Goal: Task Accomplishment & Management: Manage account settings

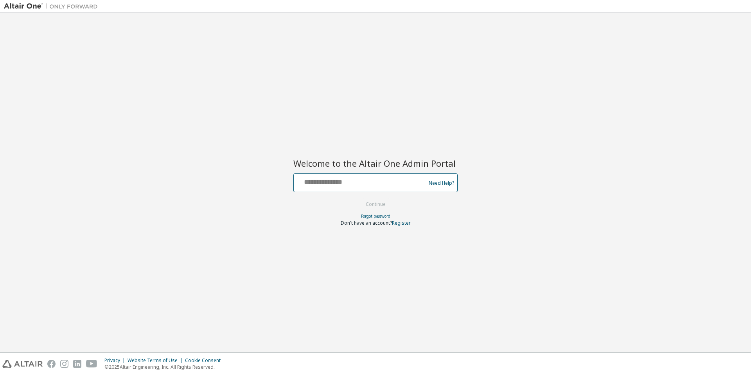
click at [329, 180] on input "text" at bounding box center [361, 180] width 128 height 11
type input "**********"
click at [380, 205] on button "Continue" at bounding box center [376, 204] width 36 height 12
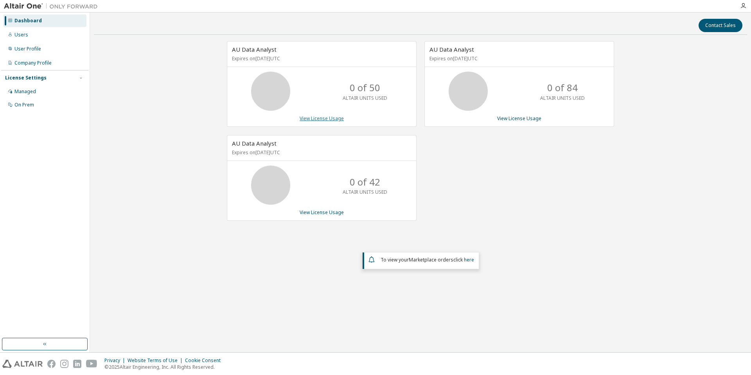
click at [306, 118] on link "View License Usage" at bounding box center [322, 118] width 44 height 7
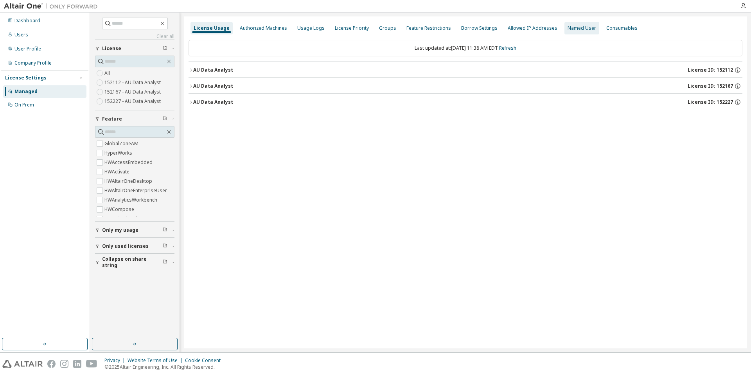
click at [568, 31] on div "Named User" at bounding box center [582, 28] width 29 height 6
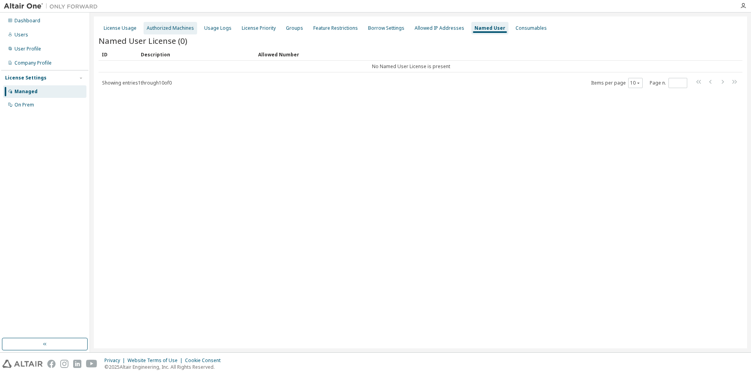
click at [160, 28] on div "Authorized Machines" at bounding box center [170, 28] width 47 height 6
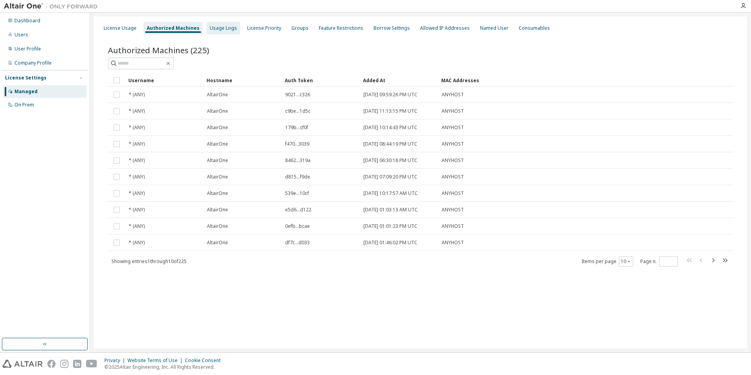
click at [233, 27] on div "Usage Logs" at bounding box center [224, 28] width 34 height 13
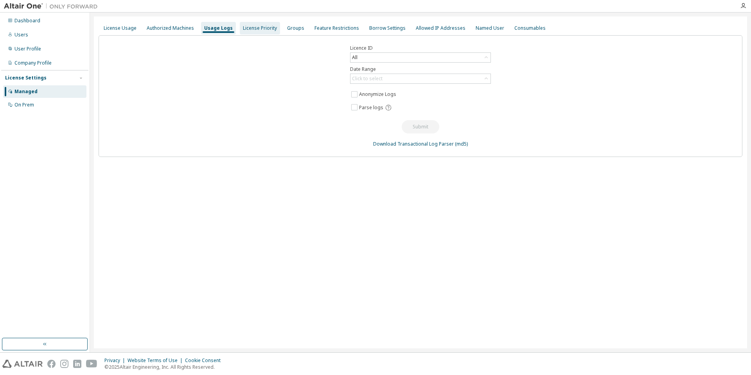
click at [252, 27] on div "License Priority" at bounding box center [260, 28] width 34 height 6
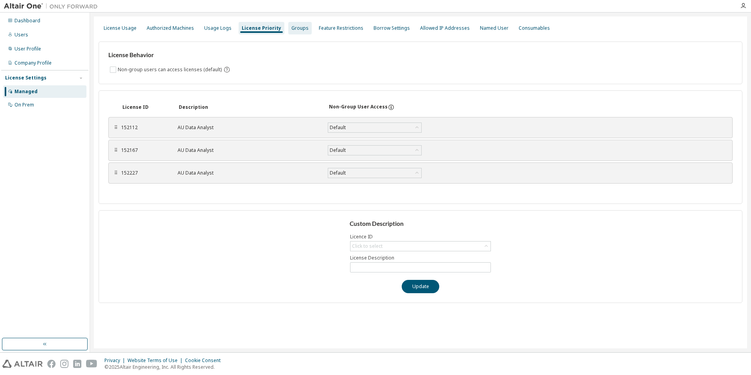
click at [291, 29] on div "Groups" at bounding box center [299, 28] width 17 height 6
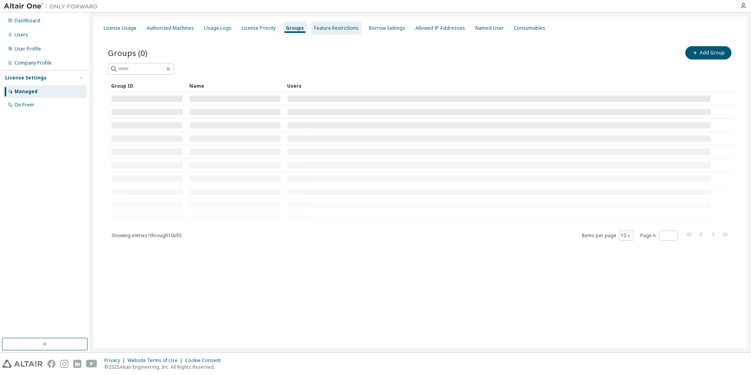
click at [324, 30] on div "Feature Restrictions" at bounding box center [336, 28] width 45 height 6
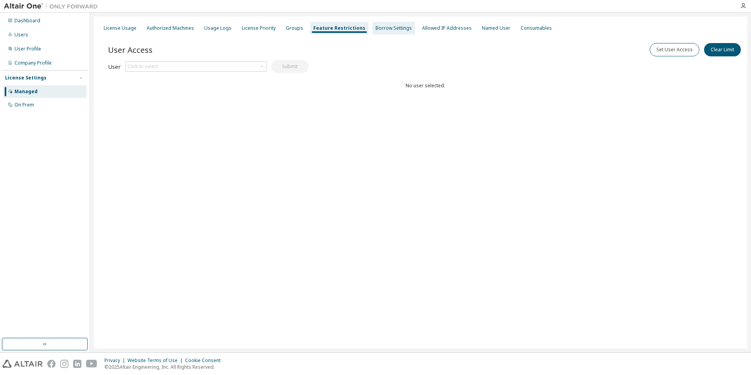
click at [376, 29] on div "Borrow Settings" at bounding box center [394, 28] width 36 height 6
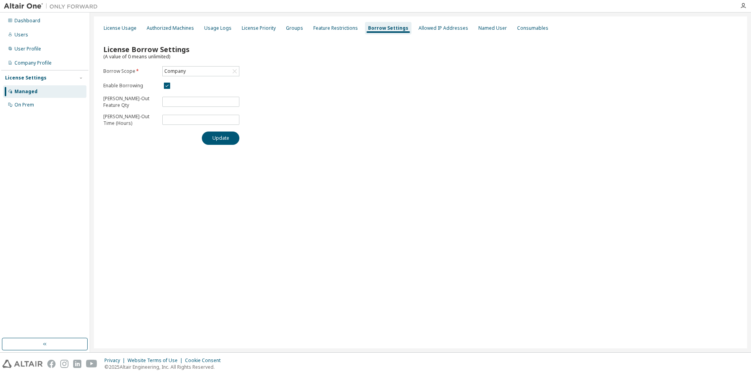
click at [476, 34] on div "License Usage Authorized Machines Usage Logs License Priority Groups Feature Re…" at bounding box center [421, 28] width 644 height 14
click at [481, 31] on div "Named User" at bounding box center [492, 28] width 35 height 13
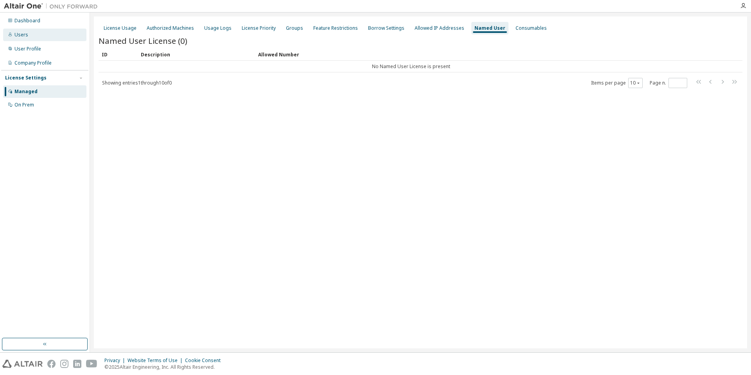
click at [45, 32] on div "Users" at bounding box center [44, 35] width 83 height 13
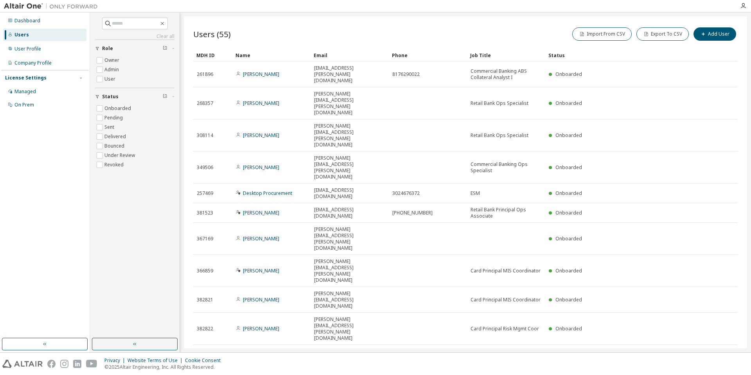
click at [718, 349] on icon "button" at bounding box center [717, 353] width 9 height 9
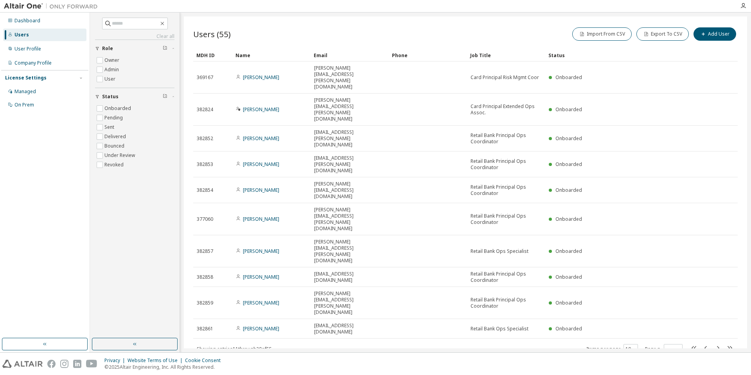
click at [719, 343] on icon "button" at bounding box center [717, 347] width 9 height 9
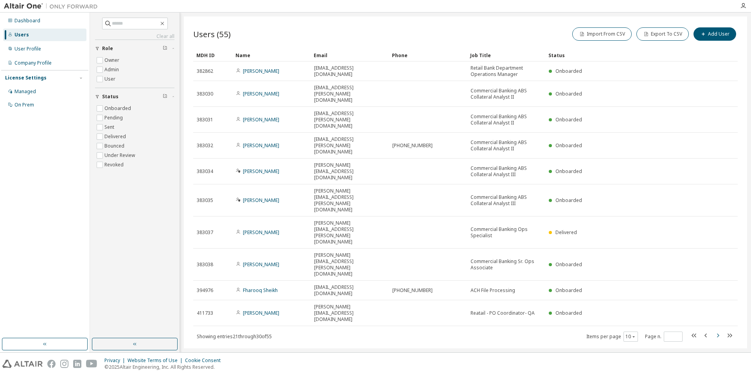
click at [717, 331] on icon "button" at bounding box center [717, 335] width 9 height 9
type input "*"
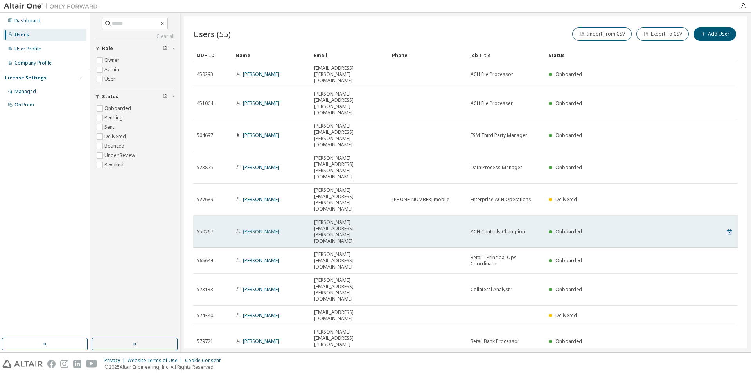
click at [264, 228] on link "[PERSON_NAME]" at bounding box center [261, 231] width 36 height 7
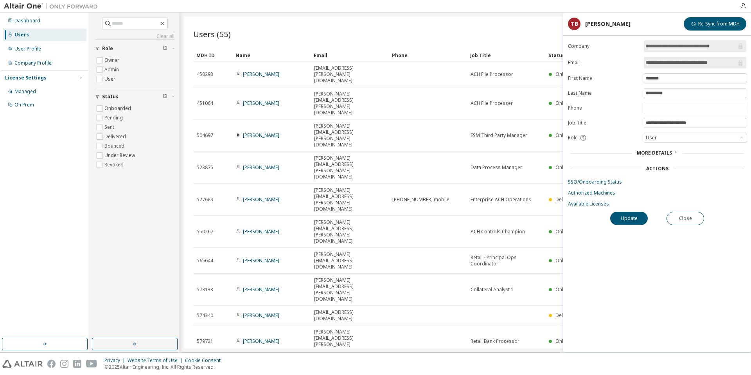
click at [647, 151] on span "More Details" at bounding box center [654, 152] width 35 height 7
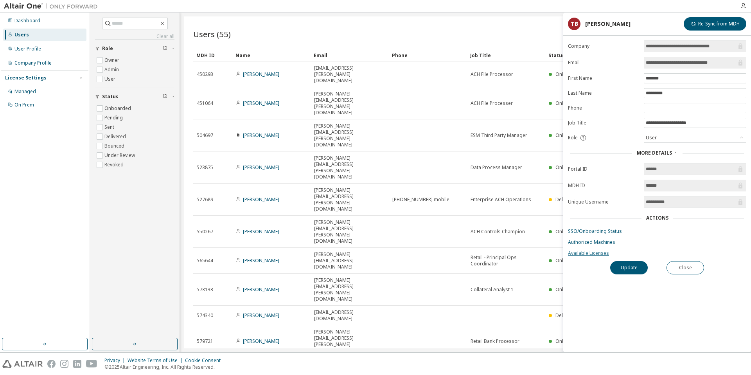
click at [590, 255] on link "Available Licenses" at bounding box center [657, 253] width 178 height 6
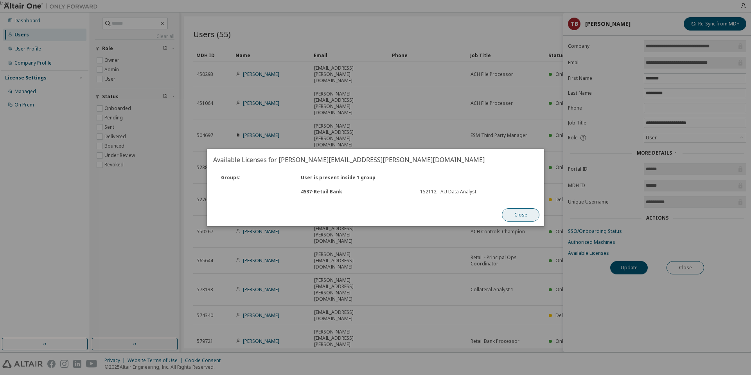
click at [515, 215] on button "Close" at bounding box center [521, 214] width 38 height 13
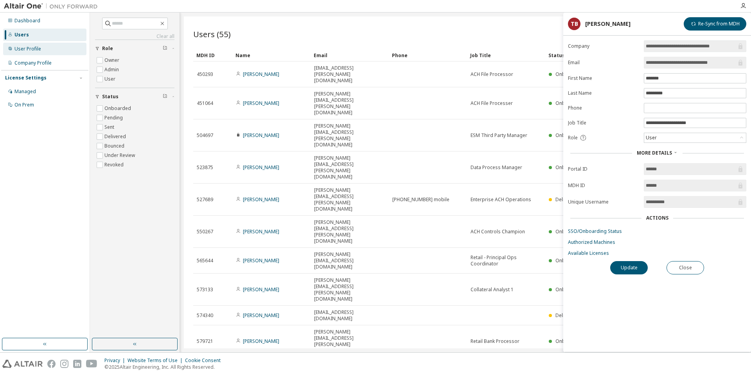
click at [37, 50] on div "User Profile" at bounding box center [27, 49] width 27 height 6
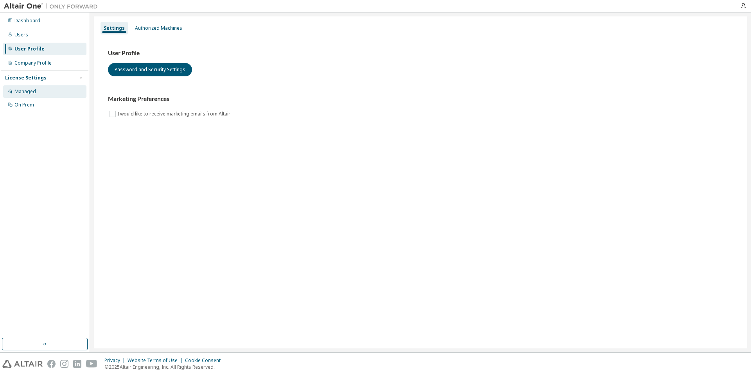
click at [18, 92] on div "Managed" at bounding box center [25, 91] width 22 height 6
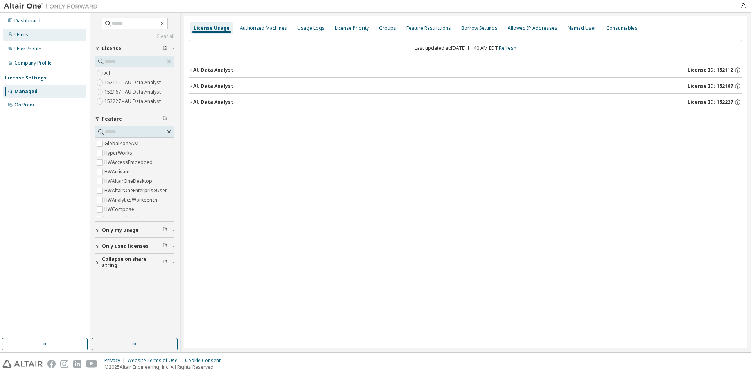
click at [29, 32] on div "Users" at bounding box center [44, 35] width 83 height 13
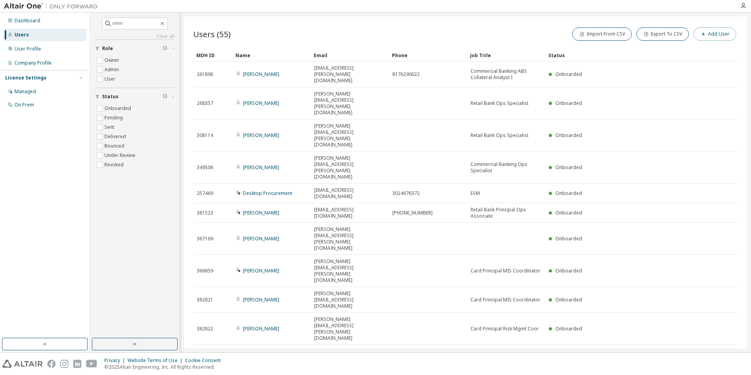
click at [726, 34] on button "Add User" at bounding box center [715, 33] width 43 height 13
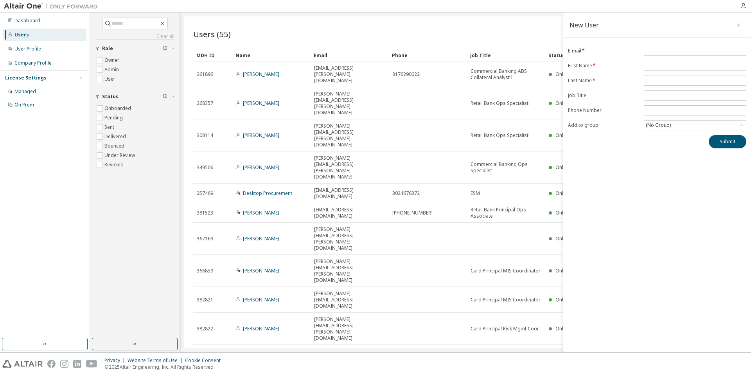
click at [705, 49] on input "email" at bounding box center [695, 51] width 99 height 6
paste input "**********"
type input "**********"
click at [693, 65] on input "text" at bounding box center [695, 66] width 99 height 6
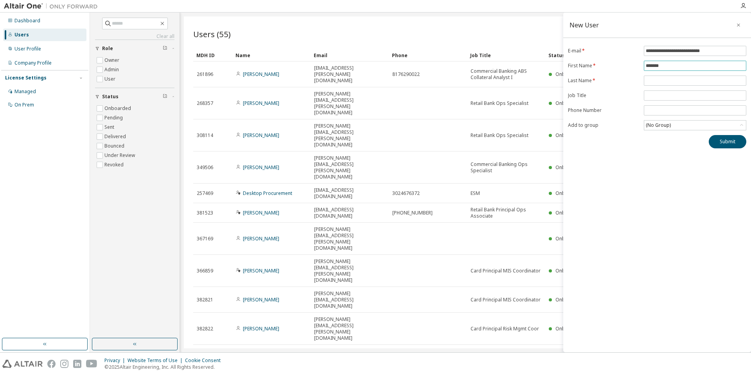
type input "******"
type input "**********"
click at [669, 123] on div "(No Group)" at bounding box center [658, 125] width 27 height 9
click at [674, 164] on li "4537 - Retail Bank" at bounding box center [695, 167] width 100 height 10
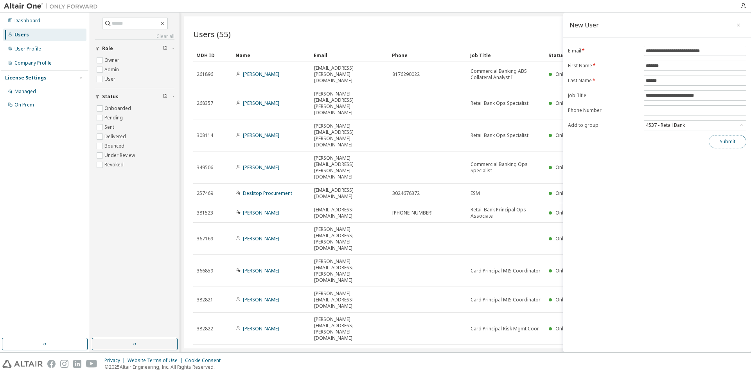
click at [733, 140] on button "Submit" at bounding box center [728, 141] width 38 height 13
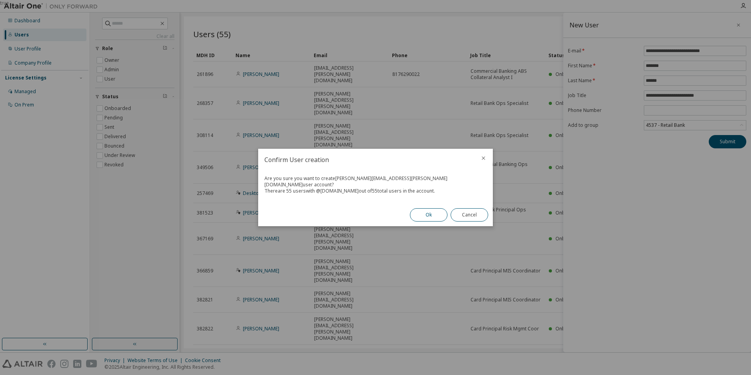
click at [432, 212] on button "Ok" at bounding box center [429, 214] width 38 height 13
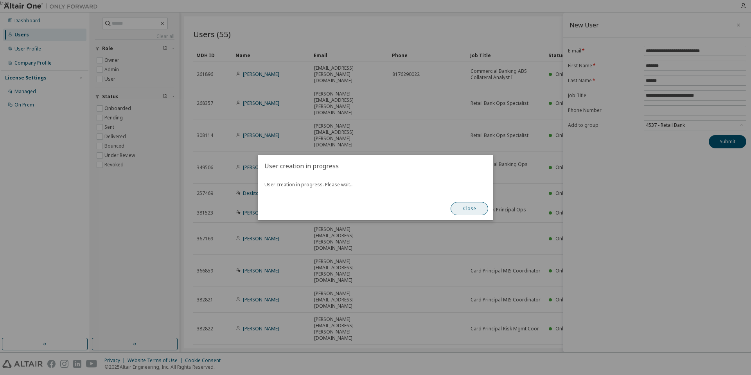
click at [458, 207] on button "Close" at bounding box center [470, 208] width 38 height 13
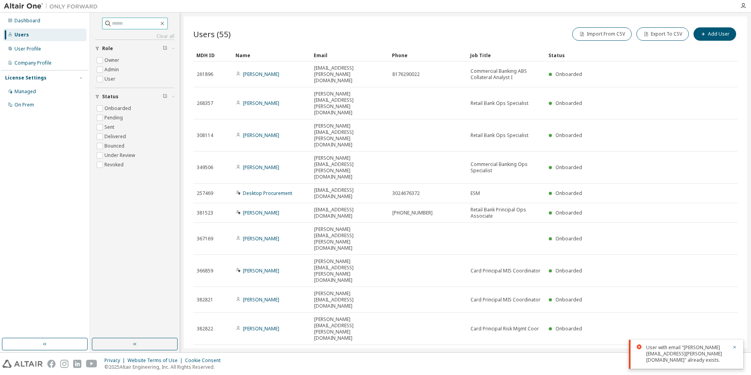
click at [142, 27] on input "text" at bounding box center [135, 24] width 47 height 8
type input "******"
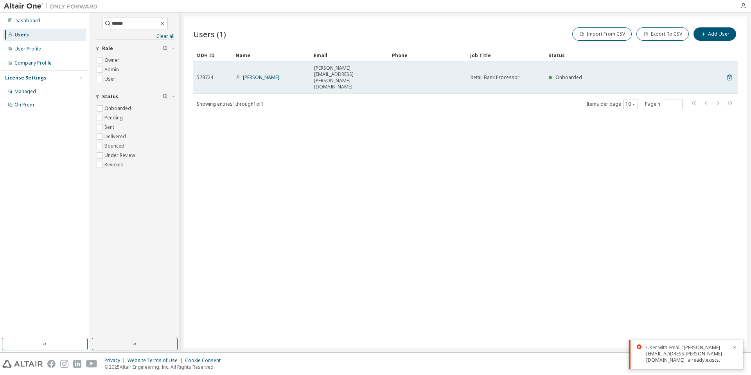
click at [572, 74] on span "Onboarded" at bounding box center [569, 77] width 27 height 7
click at [255, 74] on link "[PERSON_NAME]" at bounding box center [261, 77] width 36 height 7
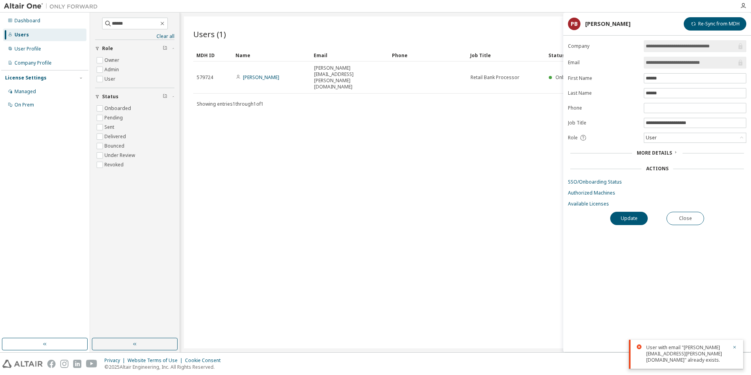
click at [673, 150] on icon at bounding box center [675, 152] width 5 height 5
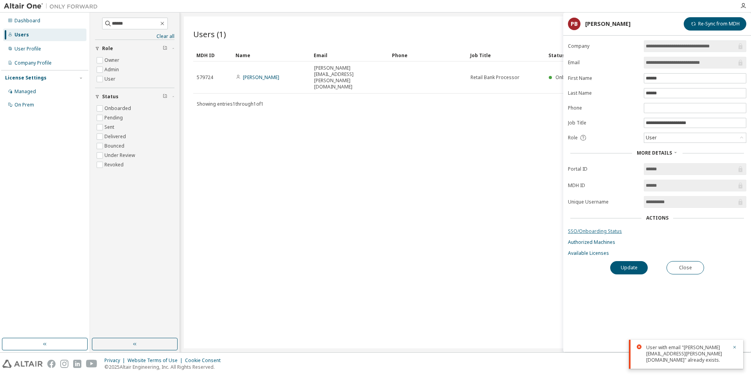
click at [599, 230] on link "SSO/Onboarding Status" at bounding box center [657, 231] width 178 height 6
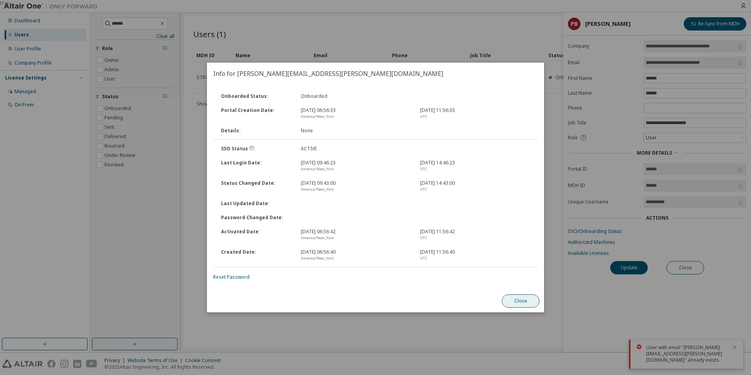
click at [523, 298] on button "Close" at bounding box center [521, 300] width 38 height 13
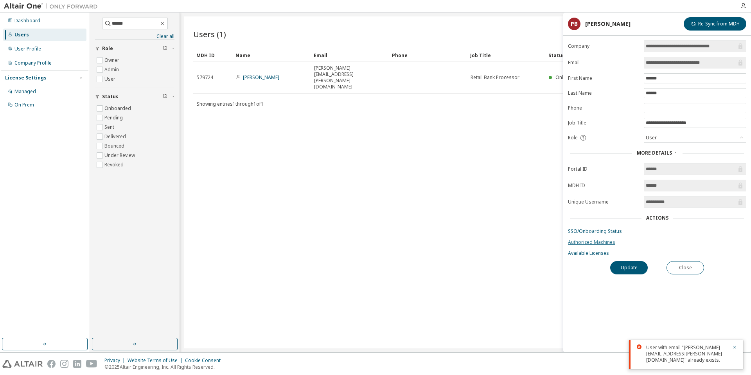
click at [602, 242] on link "Authorized Machines" at bounding box center [657, 242] width 178 height 6
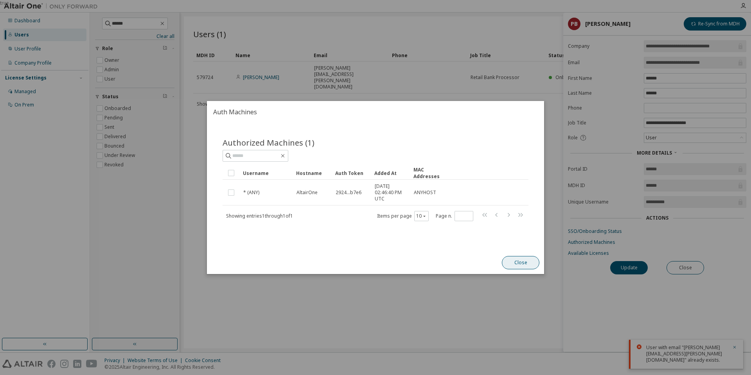
click at [513, 264] on button "Close" at bounding box center [521, 262] width 38 height 13
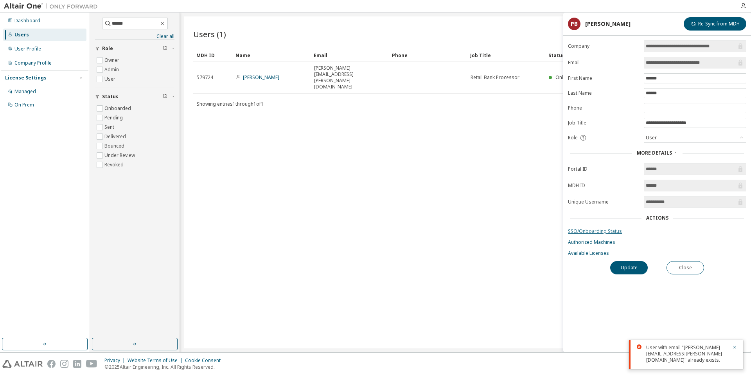
click at [599, 230] on link "SSO/Onboarding Status" at bounding box center [657, 231] width 178 height 6
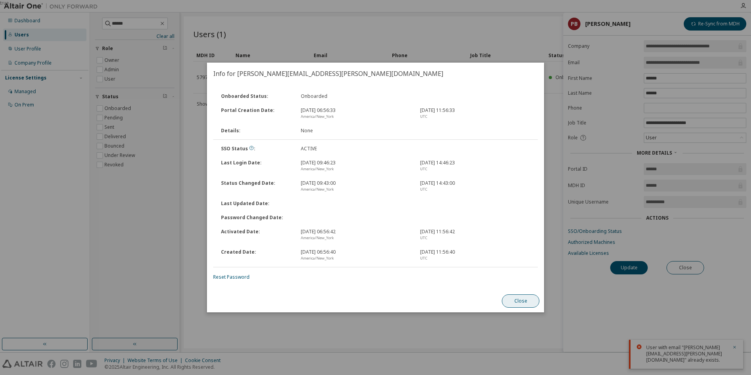
click at [512, 296] on button "Close" at bounding box center [521, 300] width 38 height 13
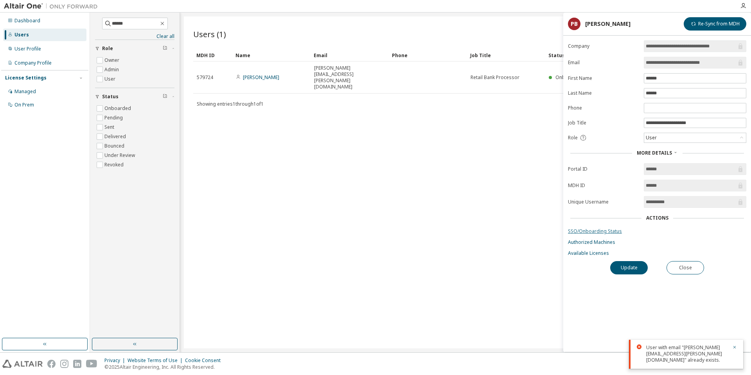
click at [594, 230] on link "SSO/Onboarding Status" at bounding box center [657, 231] width 178 height 6
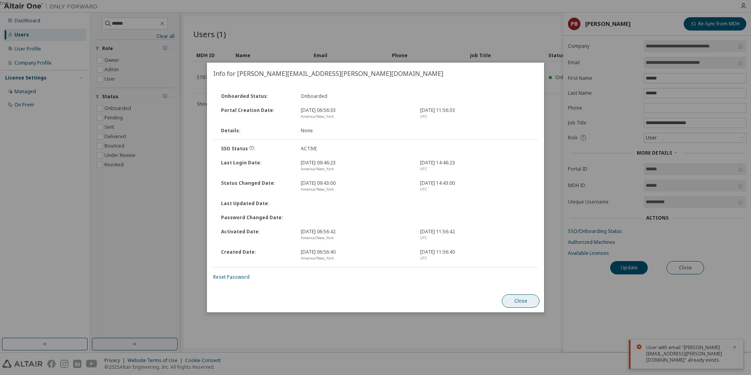
click at [520, 300] on button "Close" at bounding box center [521, 300] width 38 height 13
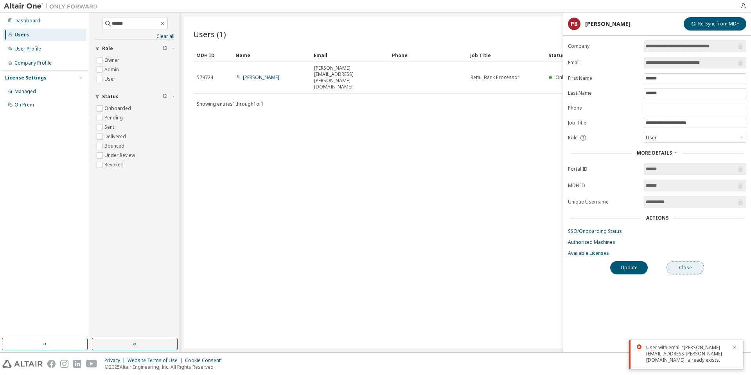
click at [685, 268] on button "Close" at bounding box center [686, 267] width 38 height 13
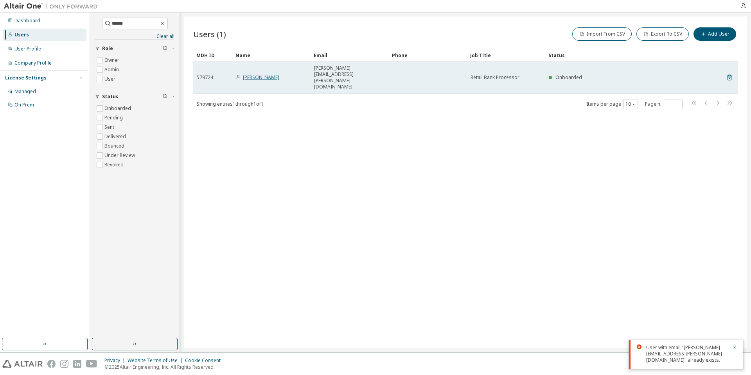
click at [251, 74] on link "[PERSON_NAME]" at bounding box center [261, 77] width 36 height 7
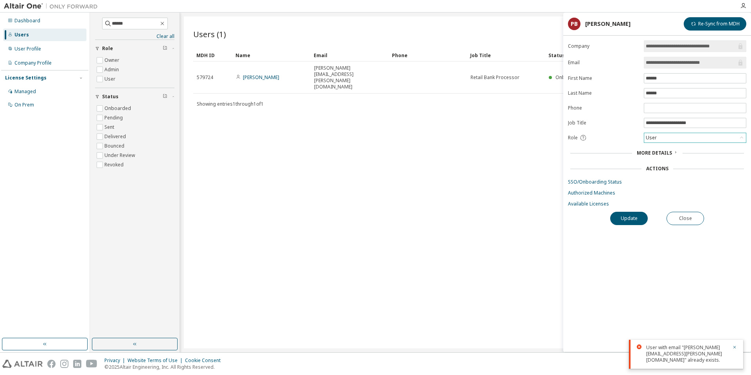
click at [696, 141] on div "User" at bounding box center [695, 137] width 102 height 9
click at [697, 139] on div "User" at bounding box center [695, 137] width 102 height 9
click at [674, 154] on icon at bounding box center [675, 152] width 5 height 5
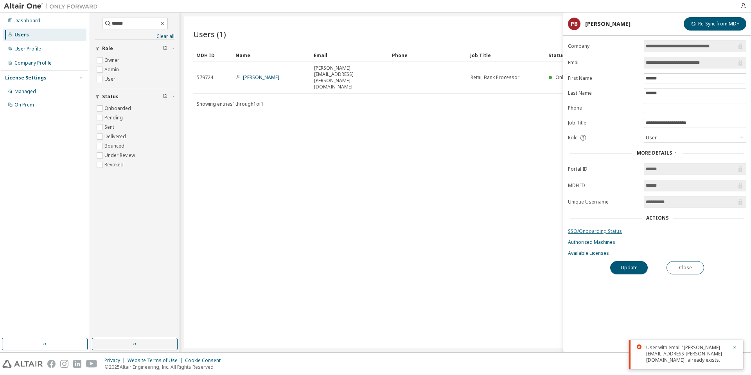
click at [595, 230] on link "SSO/Onboarding Status" at bounding box center [657, 231] width 178 height 6
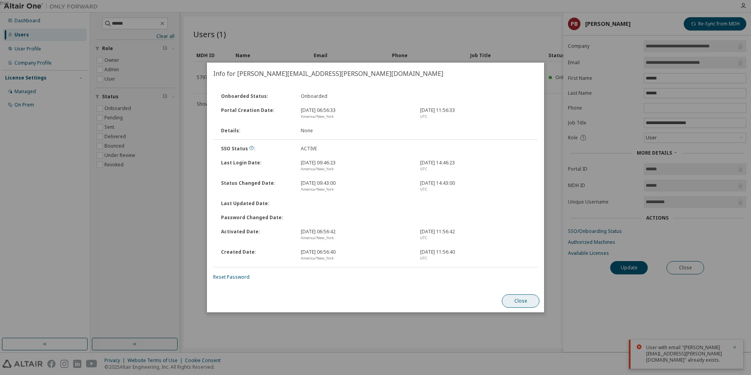
click at [514, 304] on button "Close" at bounding box center [521, 300] width 38 height 13
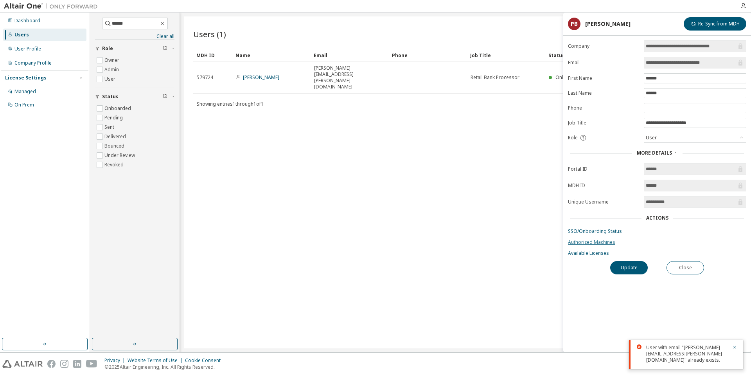
click at [588, 241] on link "Authorized Machines" at bounding box center [657, 242] width 178 height 6
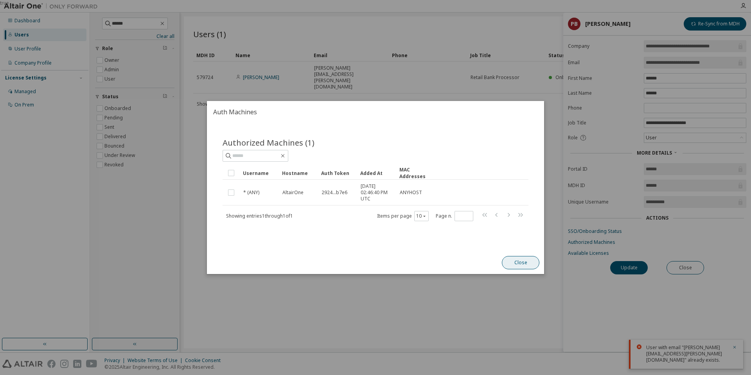
click at [516, 260] on button "Close" at bounding box center [521, 262] width 38 height 13
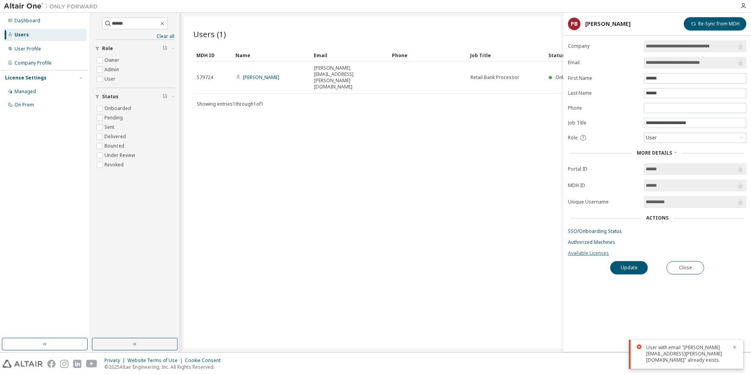
click at [595, 253] on link "Available Licenses" at bounding box center [657, 253] width 178 height 6
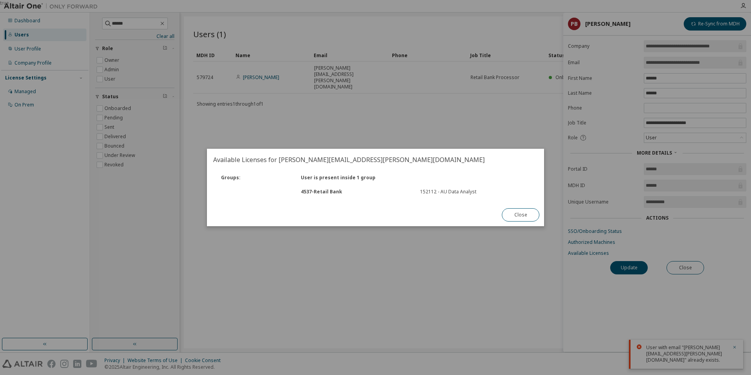
click at [516, 214] on button "Close" at bounding box center [521, 214] width 38 height 13
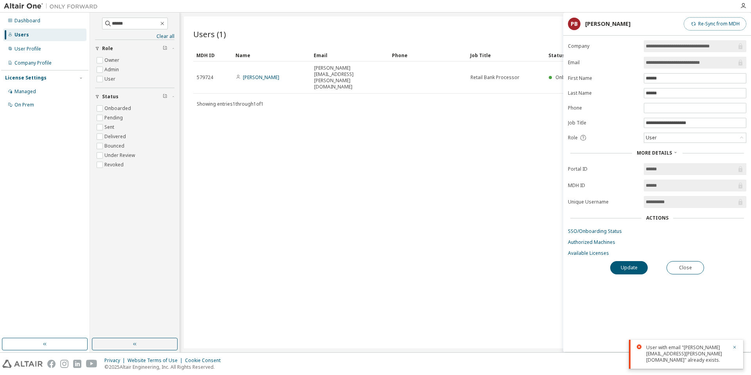
click at [718, 24] on button "Re-Sync from MDH" at bounding box center [715, 23] width 63 height 13
click at [737, 348] on icon "button" at bounding box center [734, 347] width 5 height 5
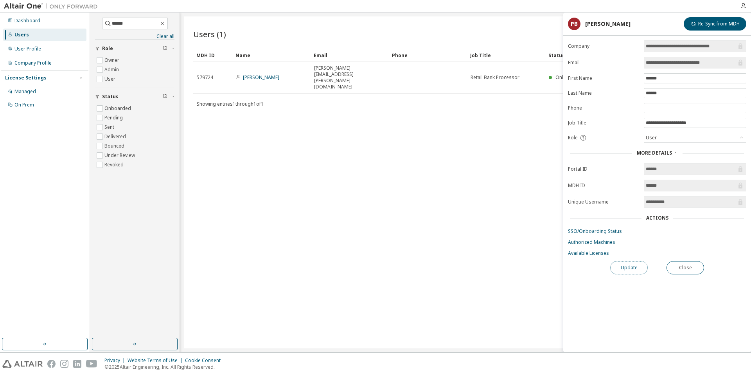
click at [631, 268] on button "Update" at bounding box center [629, 267] width 38 height 13
click at [687, 268] on button "Close" at bounding box center [686, 267] width 38 height 13
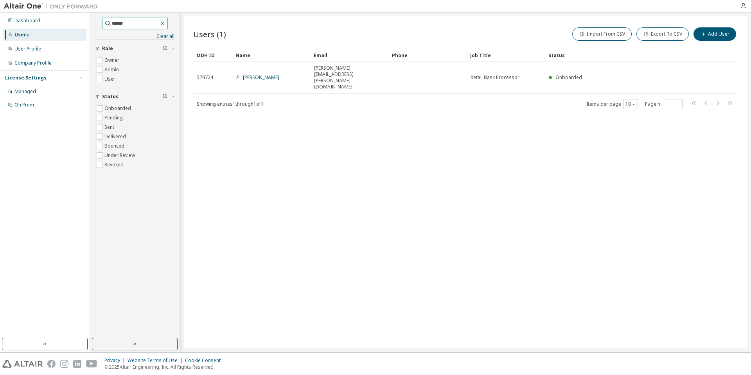
click at [164, 23] on icon "button" at bounding box center [162, 23] width 6 height 6
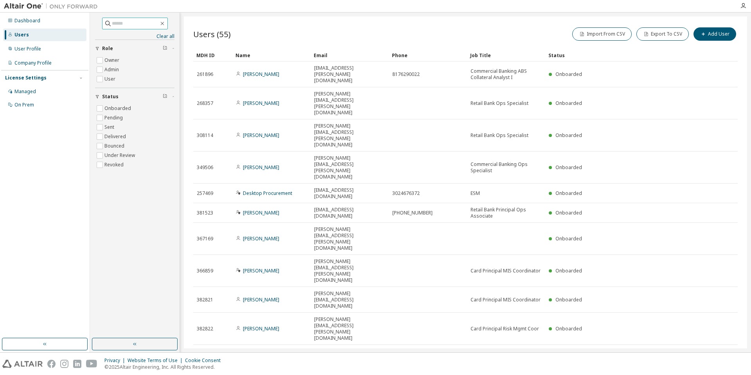
click at [716, 349] on icon "button" at bounding box center [717, 353] width 9 height 9
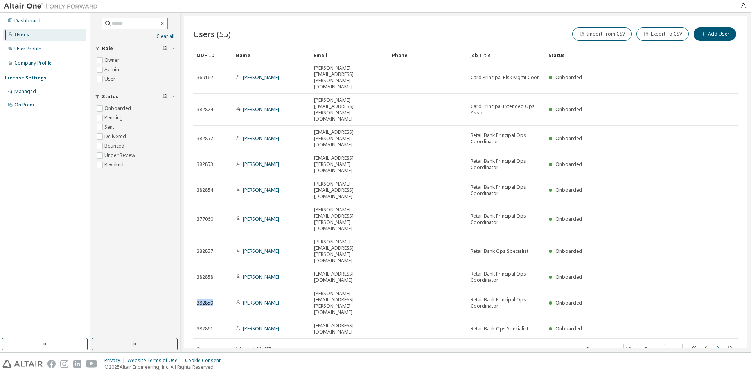
click at [716, 287] on tr "382859 [PERSON_NAME] [PERSON_NAME][EMAIL_ADDRESS][PERSON_NAME][DOMAIN_NAME] Ret…" at bounding box center [465, 303] width 545 height 32
click at [714, 343] on icon "button" at bounding box center [717, 347] width 9 height 9
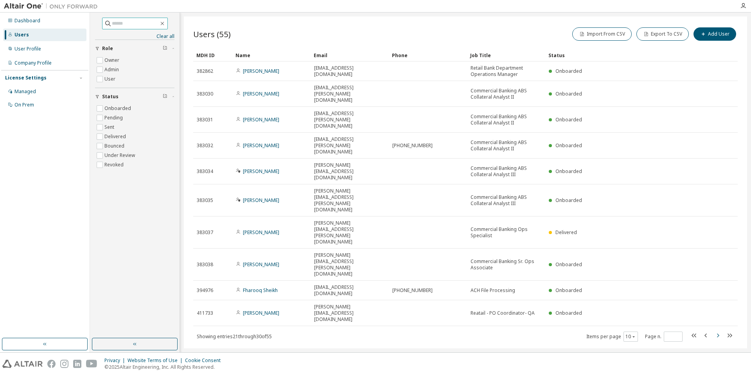
click at [714, 246] on div "MDH ID Name Email Phone Job Title Status 382862 [PERSON_NAME] [EMAIL_ADDRESS][D…" at bounding box center [465, 195] width 545 height 293
click at [718, 331] on icon "button" at bounding box center [717, 335] width 9 height 9
type input "*"
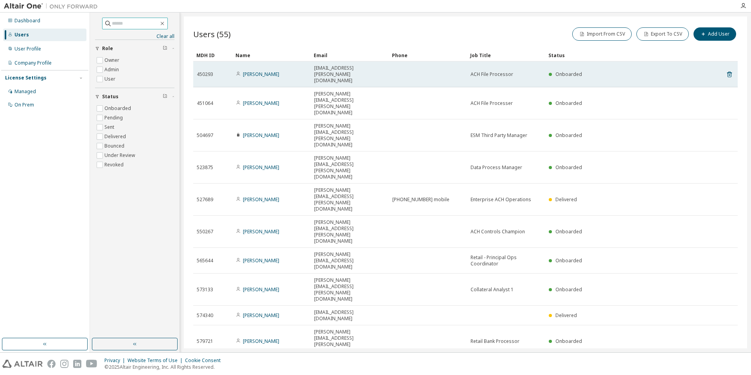
click at [571, 71] on span "Onboarded" at bounding box center [569, 74] width 27 height 7
click at [254, 71] on link "[PERSON_NAME]" at bounding box center [261, 74] width 36 height 7
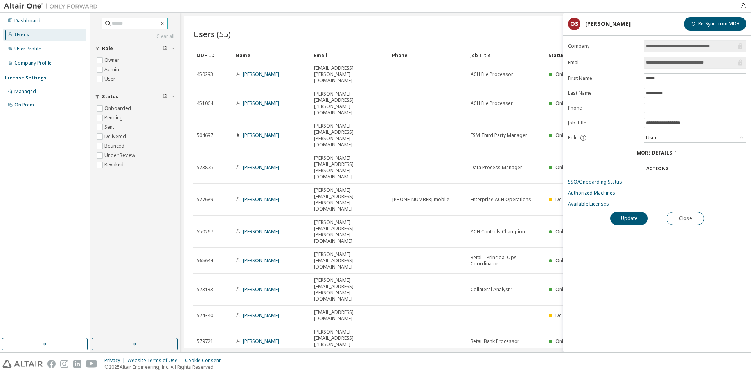
click at [660, 153] on span "More Details" at bounding box center [654, 152] width 35 height 7
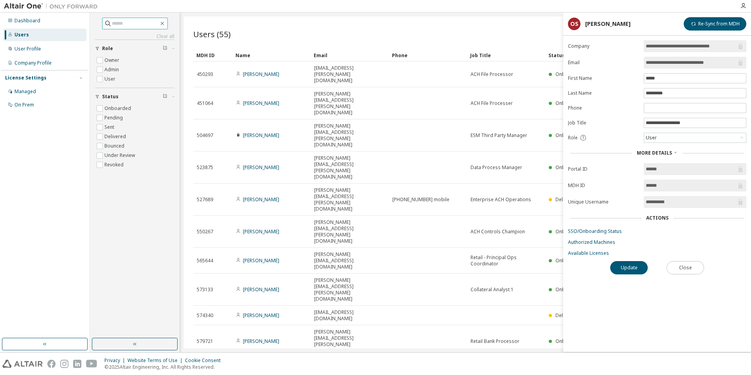
click at [676, 267] on button "Close" at bounding box center [686, 267] width 38 height 13
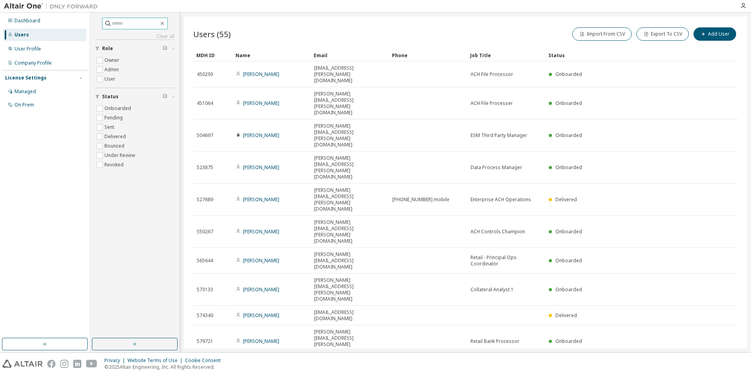
click at [146, 23] on input "text" at bounding box center [135, 24] width 47 height 8
type input "******"
type input "*"
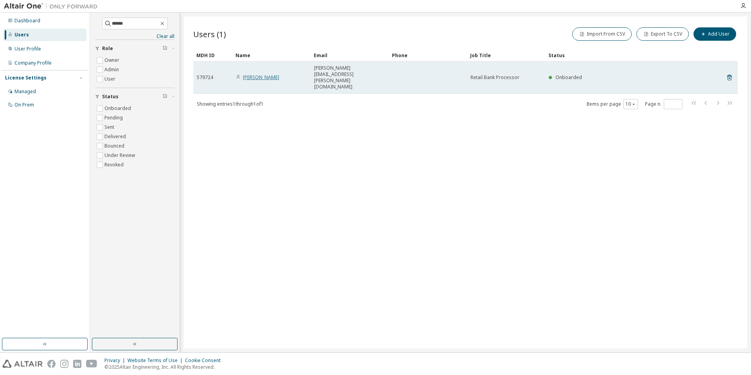
click at [265, 74] on link "[PERSON_NAME]" at bounding box center [261, 77] width 36 height 7
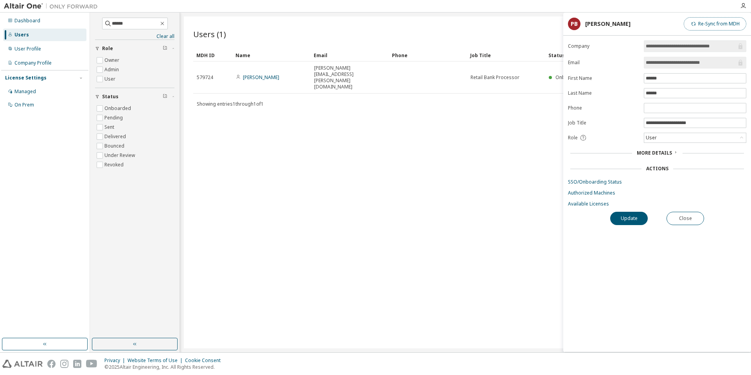
click at [723, 29] on button "Re-Sync from MDH" at bounding box center [715, 23] width 63 height 13
click at [627, 218] on button "Update" at bounding box center [629, 218] width 38 height 13
click at [664, 153] on span "More Details" at bounding box center [654, 152] width 35 height 7
